Goal: Task Accomplishment & Management: Manage account settings

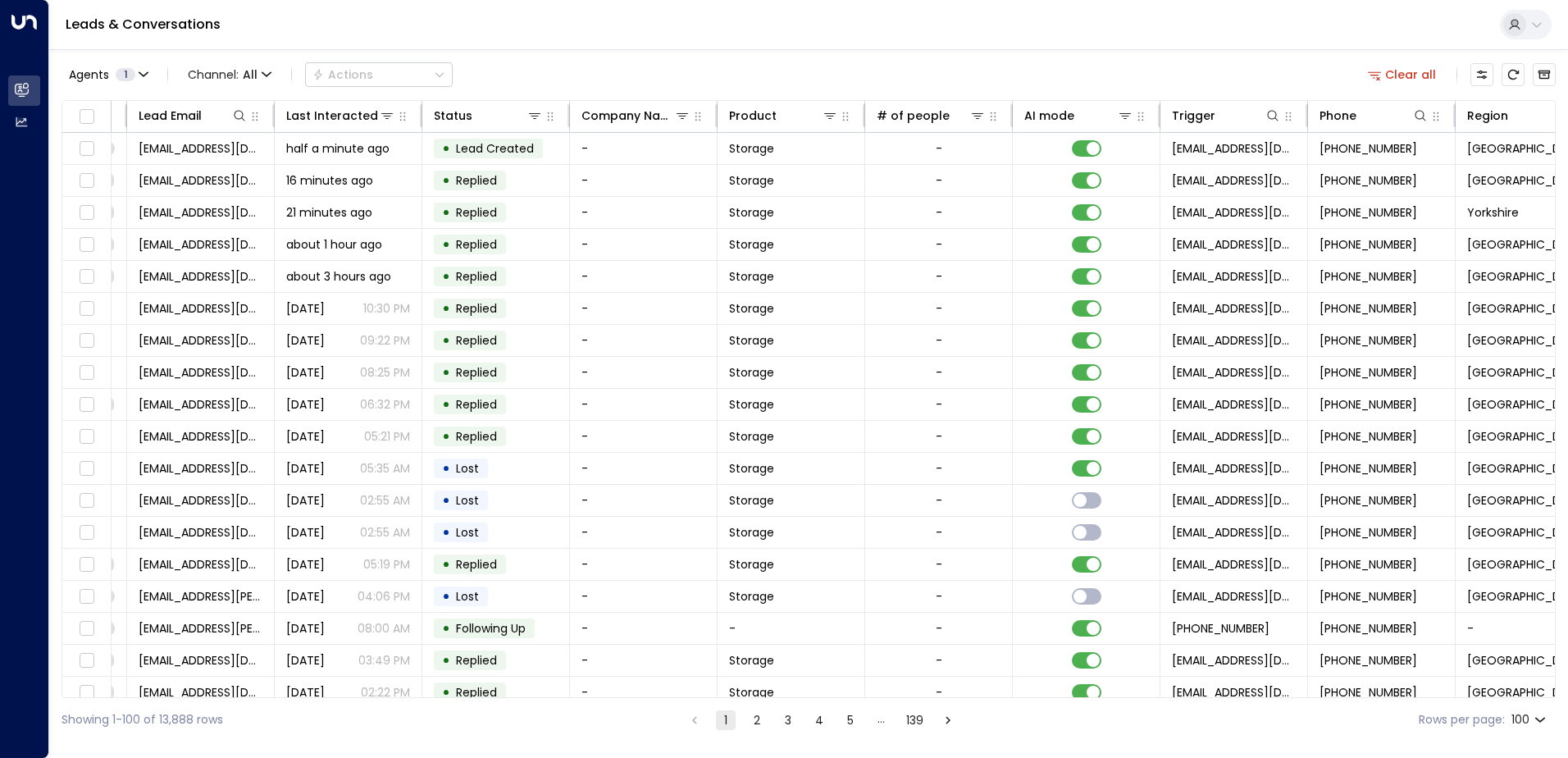
scroll to position [0, 482]
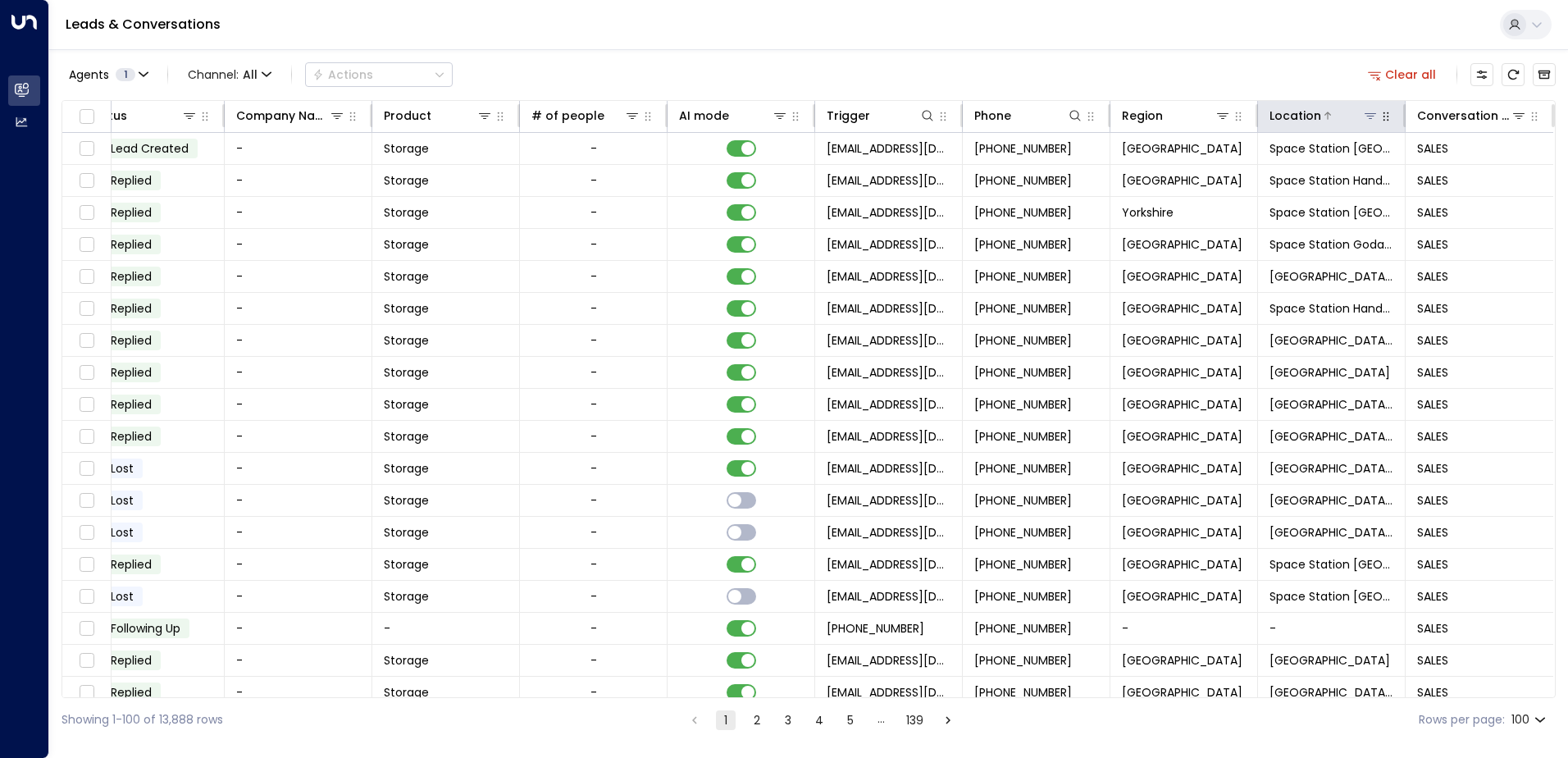
click at [1367, 117] on icon at bounding box center [1371, 117] width 12 height 6
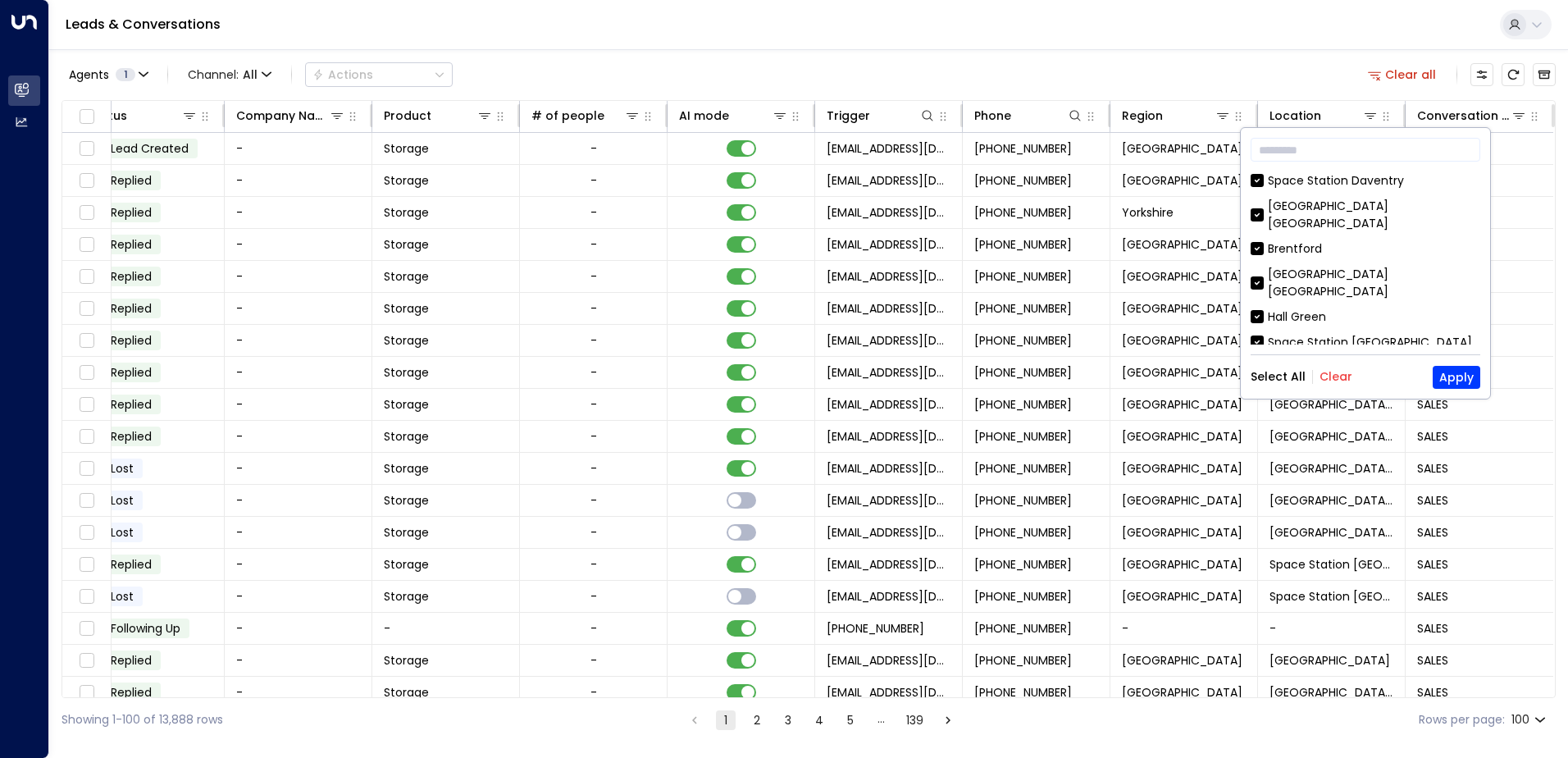
click at [1326, 374] on button "Clear" at bounding box center [1336, 377] width 33 height 14
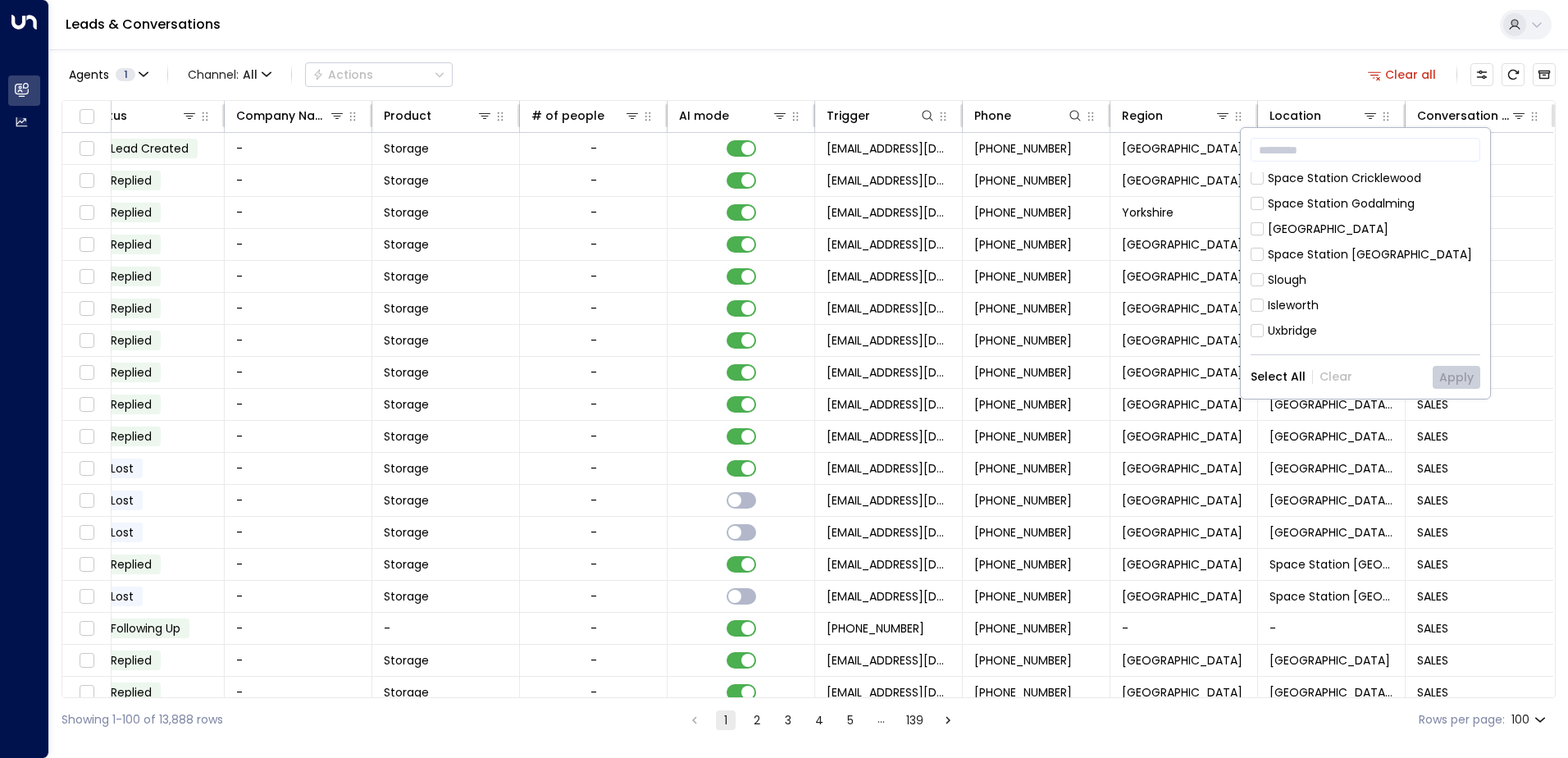
scroll to position [739, 0]
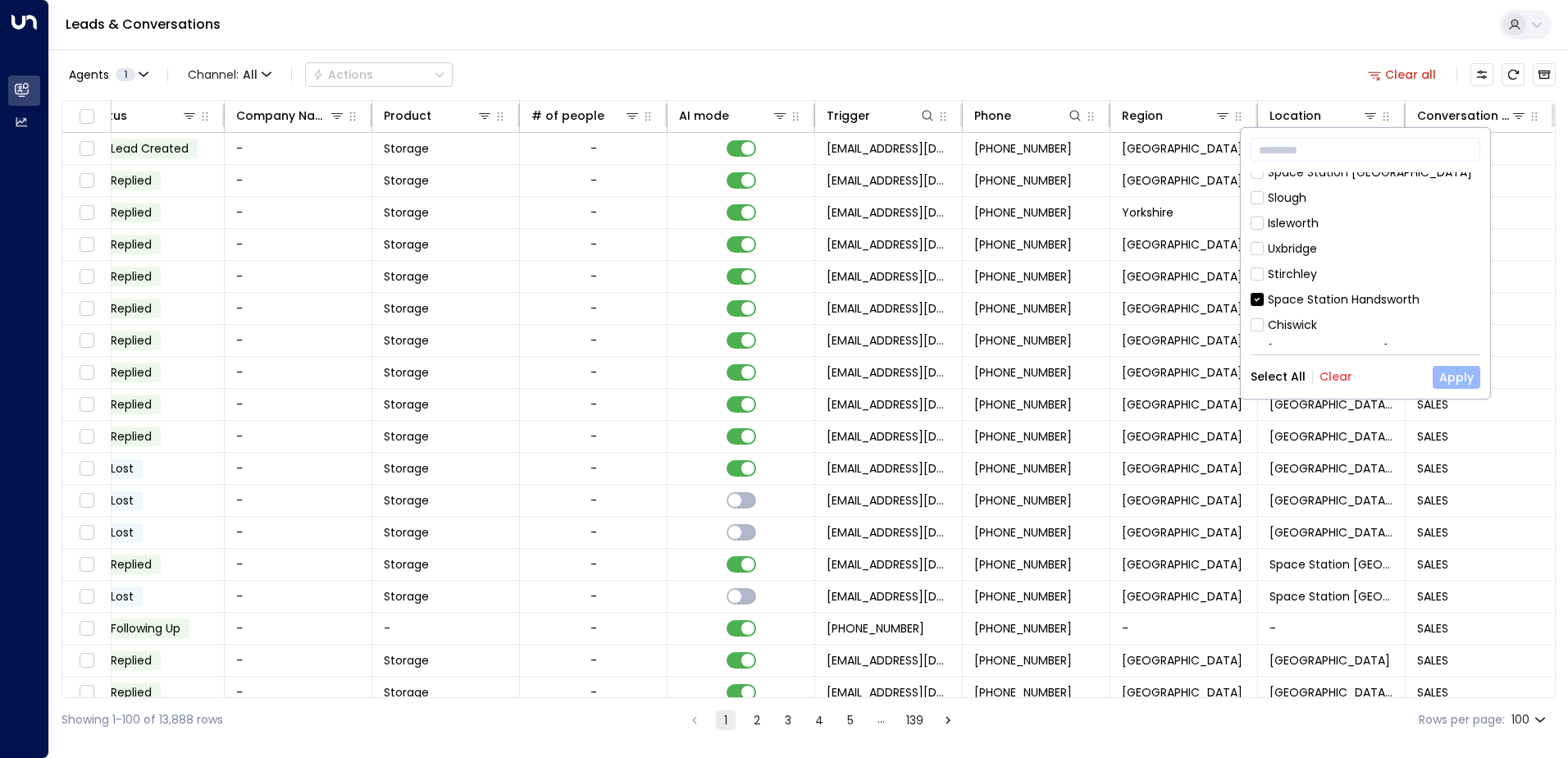
click at [1455, 377] on button "Apply" at bounding box center [1456, 378] width 48 height 23
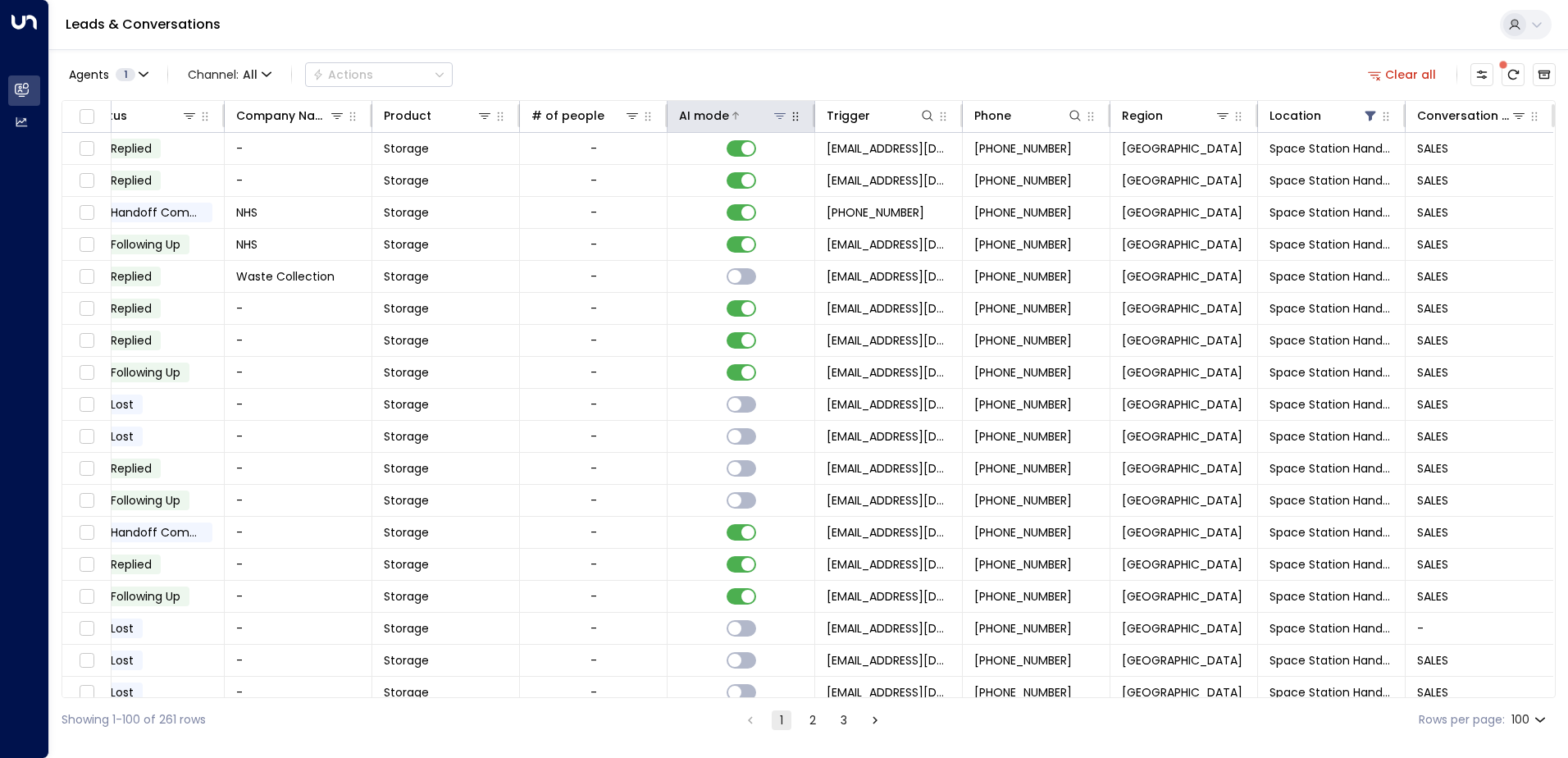
click at [731, 117] on icon at bounding box center [735, 116] width 10 height 10
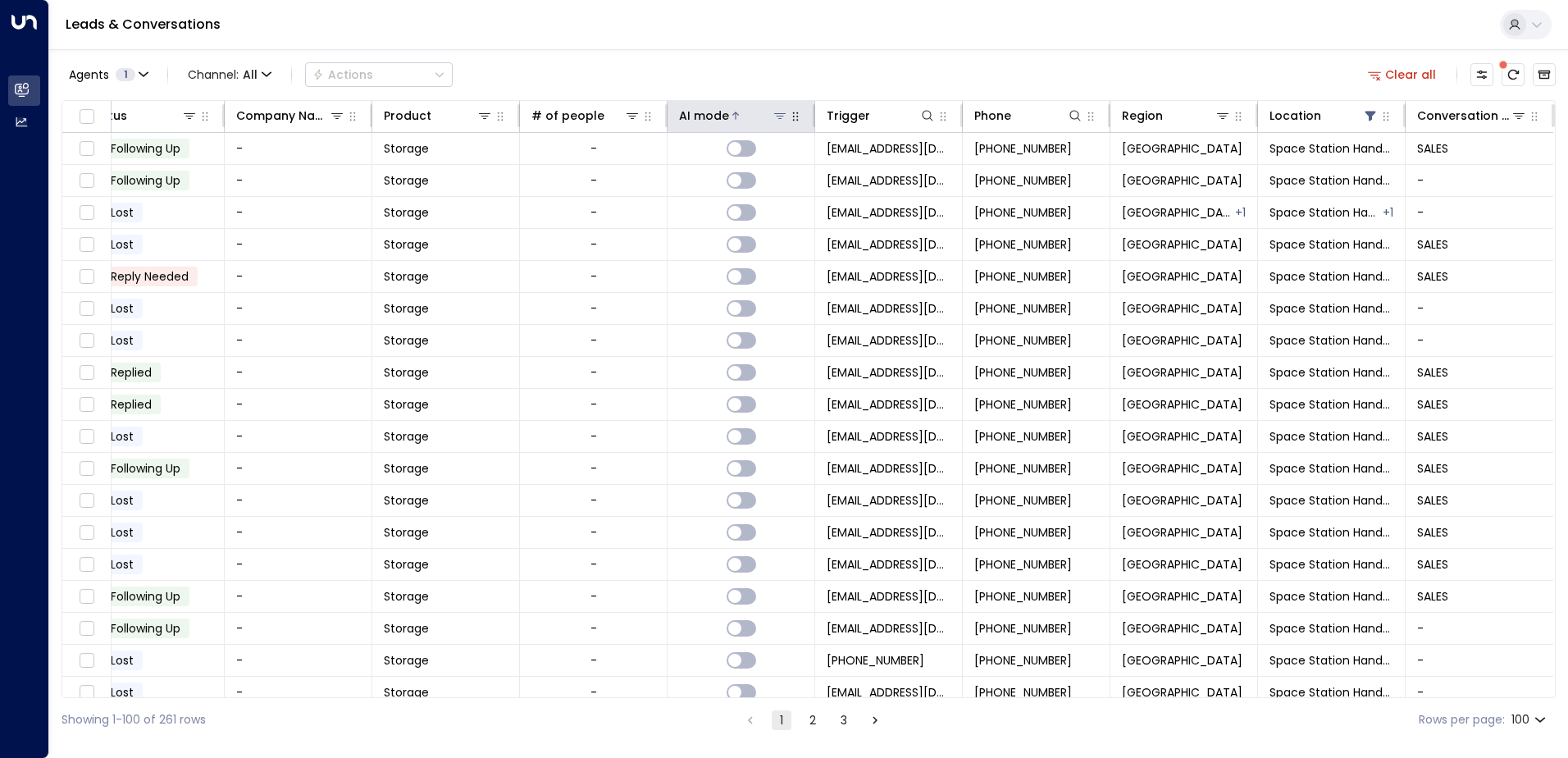
click at [731, 117] on icon at bounding box center [735, 116] width 10 height 10
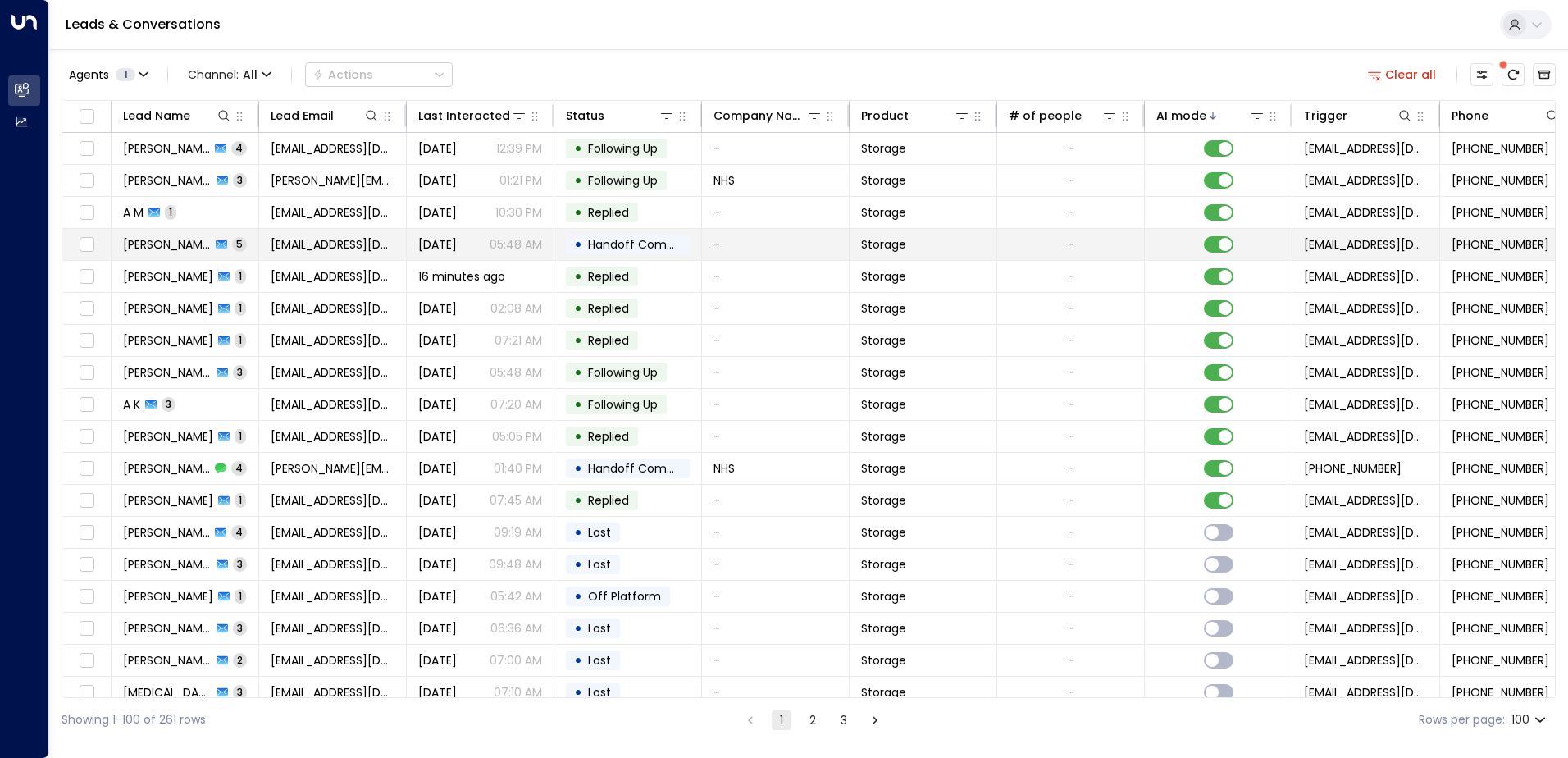
click at [242, 243] on td "[PERSON_NAME] 5" at bounding box center [186, 245] width 148 height 31
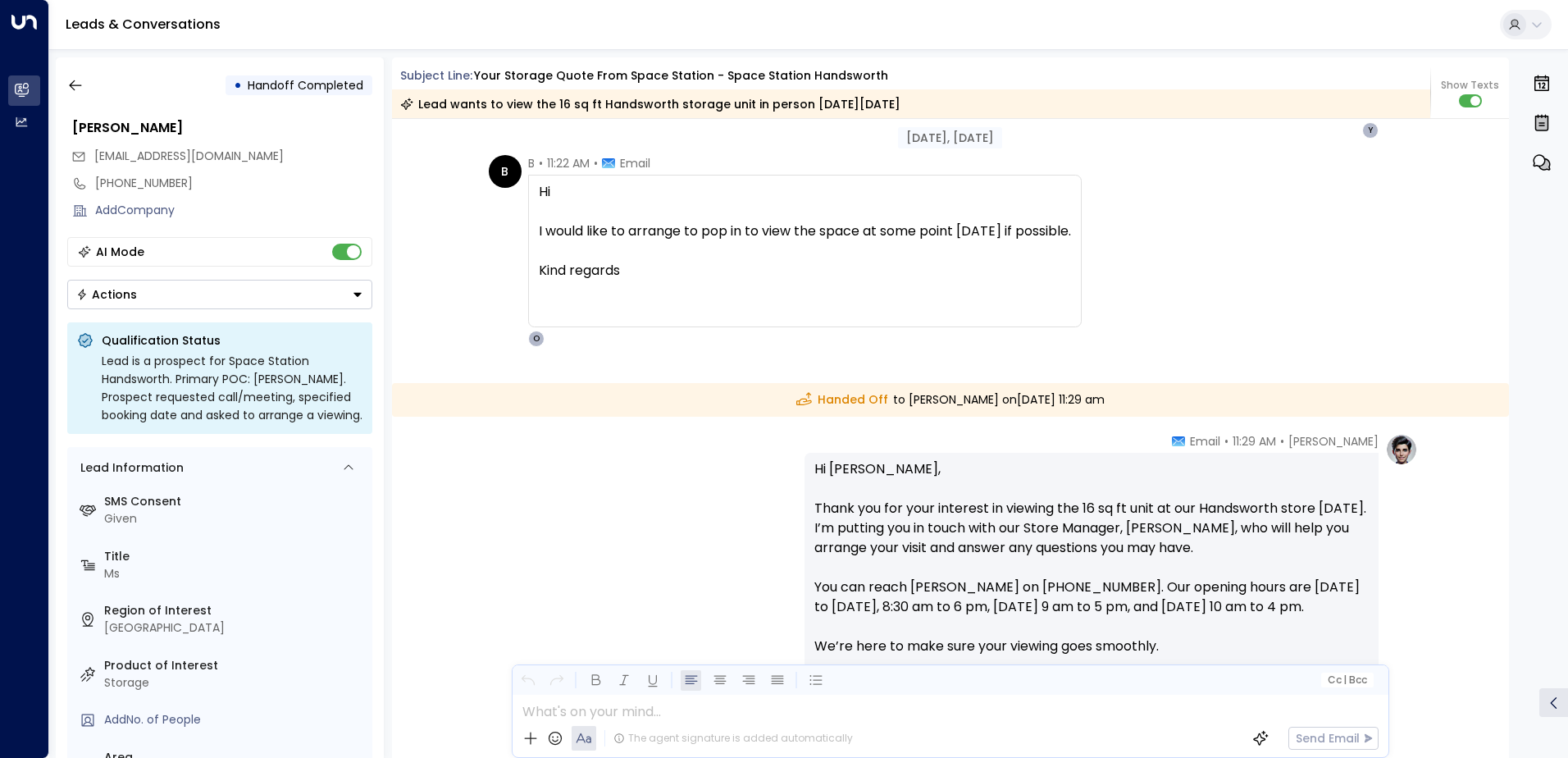
scroll to position [2498, 0]
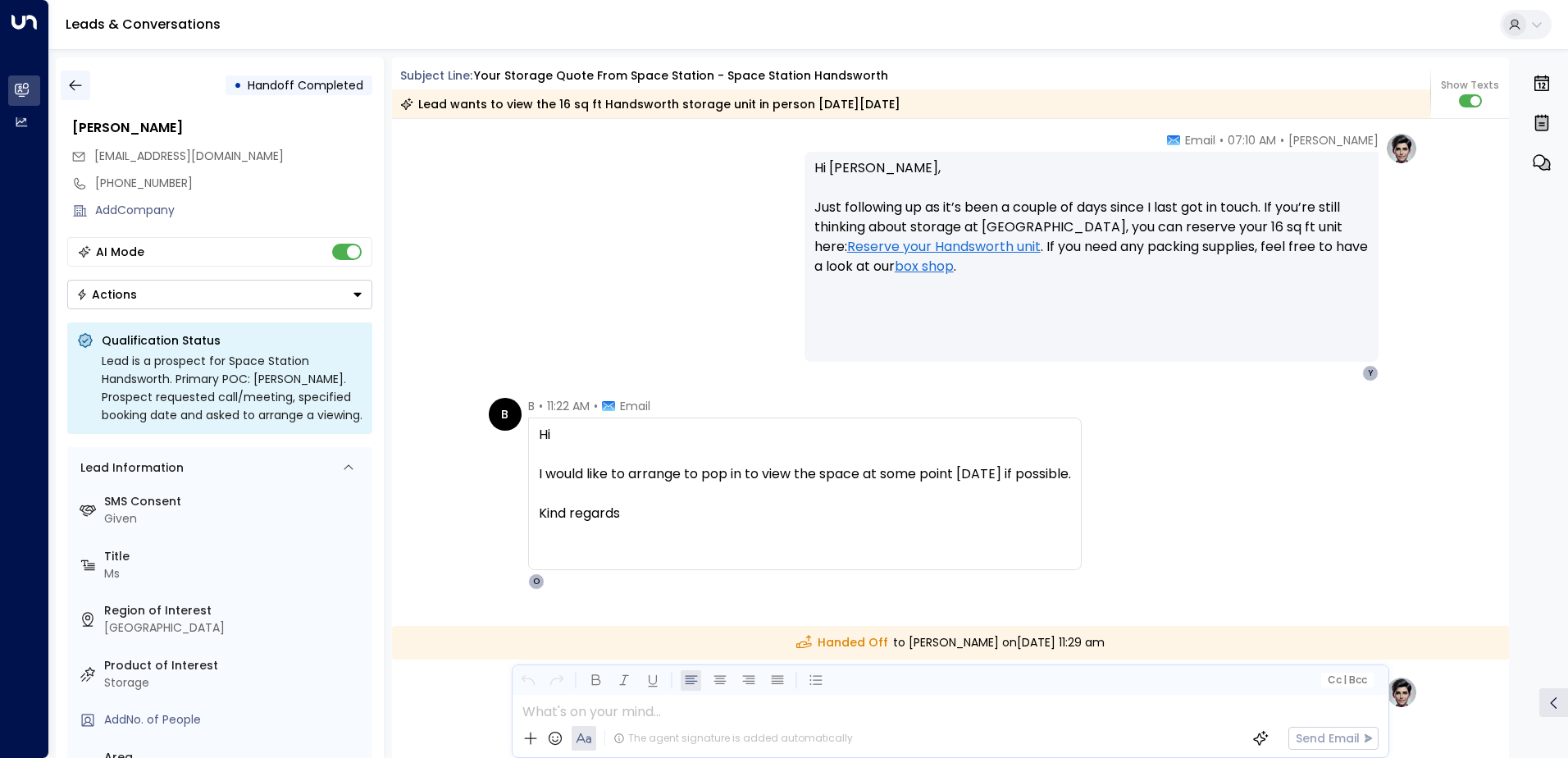
click at [71, 88] on icon "button" at bounding box center [75, 85] width 17 height 17
